Goal: Task Accomplishment & Management: Manage account settings

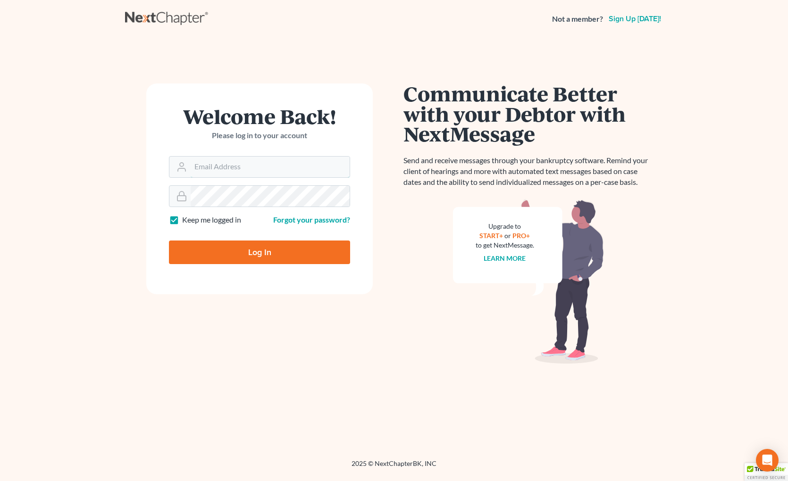
type input "[EMAIL_ADDRESS][DOMAIN_NAME]"
click at [255, 248] on input "Log In" at bounding box center [259, 253] width 181 height 24
type input "Thinking..."
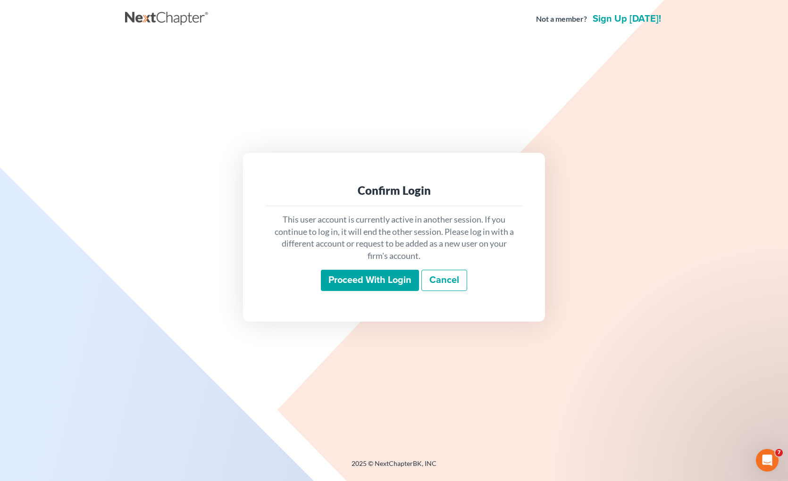
click at [370, 275] on input "Proceed with login" at bounding box center [370, 281] width 98 height 22
